Goal: Check status: Check status

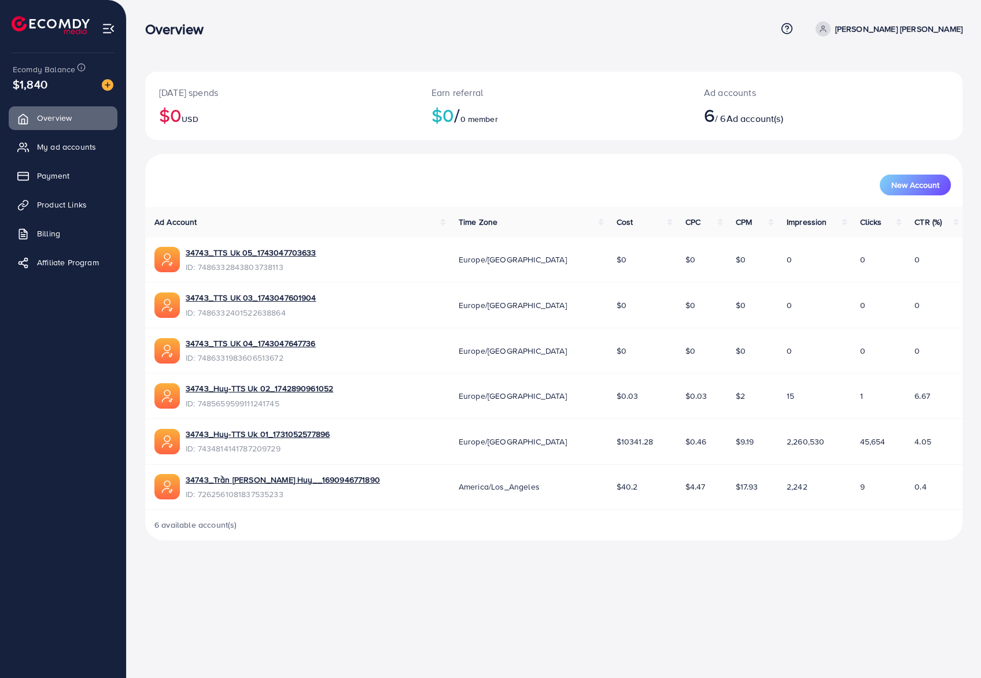
click at [647, 609] on div "Overview Help Center Contact Support Term and policy About Us [PERSON_NAME] [PE…" at bounding box center [490, 339] width 981 height 678
click at [52, 132] on ul "Overview My ad accounts Payment Product Links Billing Affiliate Program" at bounding box center [63, 194] width 126 height 184
click at [42, 137] on link "My ad accounts" at bounding box center [63, 146] width 109 height 23
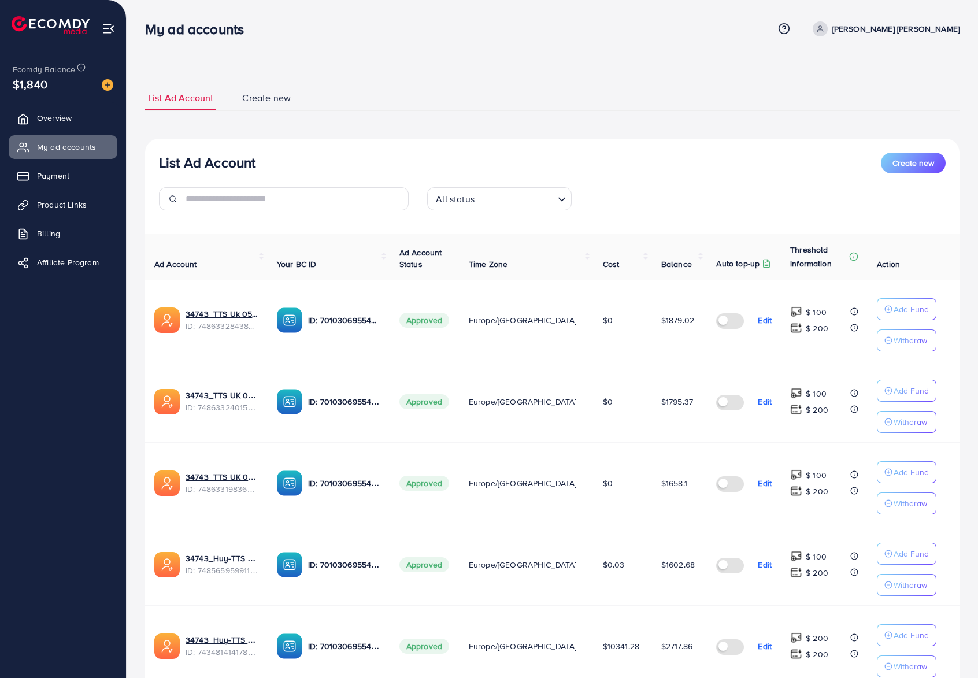
click at [566, 163] on div "List Ad Account Create new" at bounding box center [552, 163] width 787 height 21
click at [641, 571] on td "$0.03" at bounding box center [623, 565] width 58 height 82
click at [669, 565] on span "$1602.68" at bounding box center [679, 565] width 34 height 12
drag, startPoint x: 669, startPoint y: 565, endPoint x: 650, endPoint y: 586, distance: 28.7
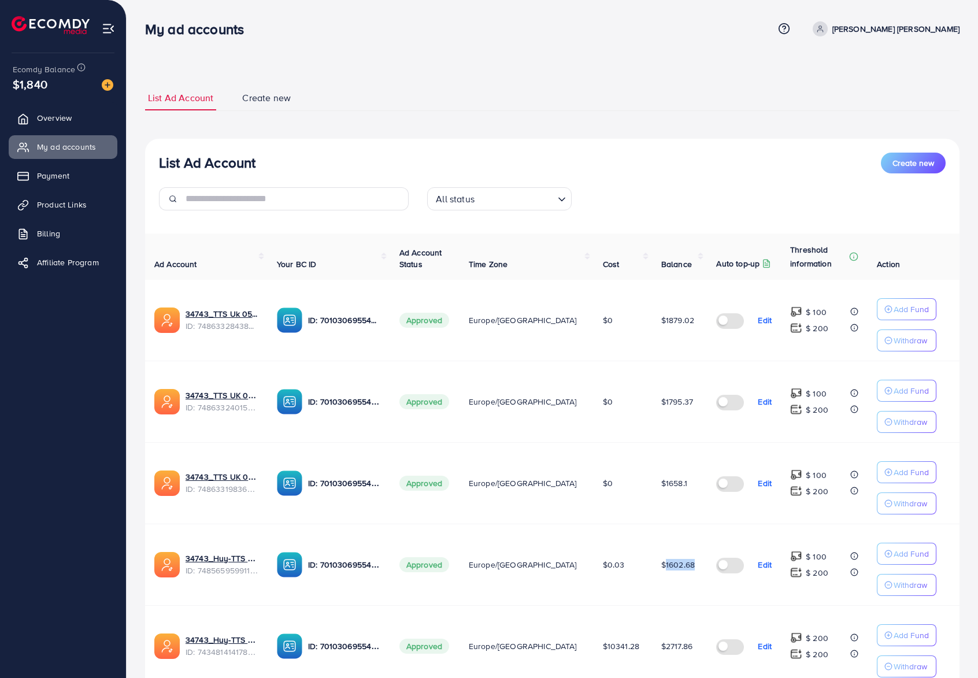
click at [668, 566] on span "$1602.68" at bounding box center [679, 565] width 34 height 12
click at [652, 595] on td "$1602.68" at bounding box center [680, 565] width 56 height 82
click at [664, 570] on span "$1602.68" at bounding box center [679, 565] width 34 height 12
drag, startPoint x: 633, startPoint y: 598, endPoint x: 608, endPoint y: 597, distance: 24.3
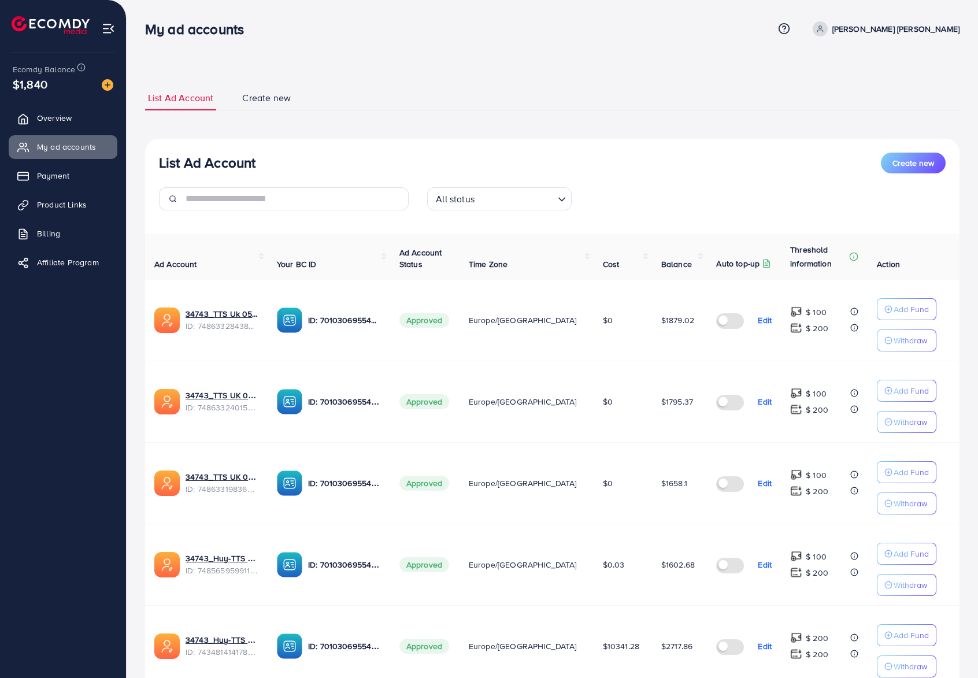
click at [632, 598] on td "$0.03" at bounding box center [623, 565] width 58 height 82
drag, startPoint x: 657, startPoint y: 81, endPoint x: 645, endPoint y: 77, distance: 12.8
click at [657, 81] on div "List Ad Account Create new List Ad Account Create new All status Loading... Ad …" at bounding box center [552, 453] width 815 height 762
